Goal: Transaction & Acquisition: Register for event/course

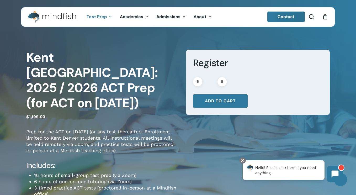
click at [18, 111] on div "Kent [GEOGRAPHIC_DATA]: 2025 / 2026 ACT Prep (for ACT on [DATE]) $ 1,199.00 Pre…" at bounding box center [178, 147] width 356 height 231
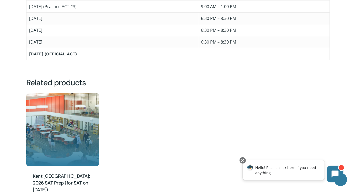
scroll to position [543, 0]
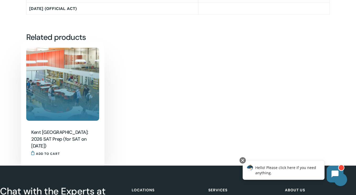
click at [69, 129] on h2 "Kent [GEOGRAPHIC_DATA]: 2026 SAT Prep (for SAT on [DATE])" at bounding box center [61, 139] width 60 height 21
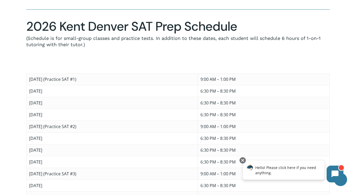
scroll to position [369, 0]
